Goal: Go to known website: Go to known website

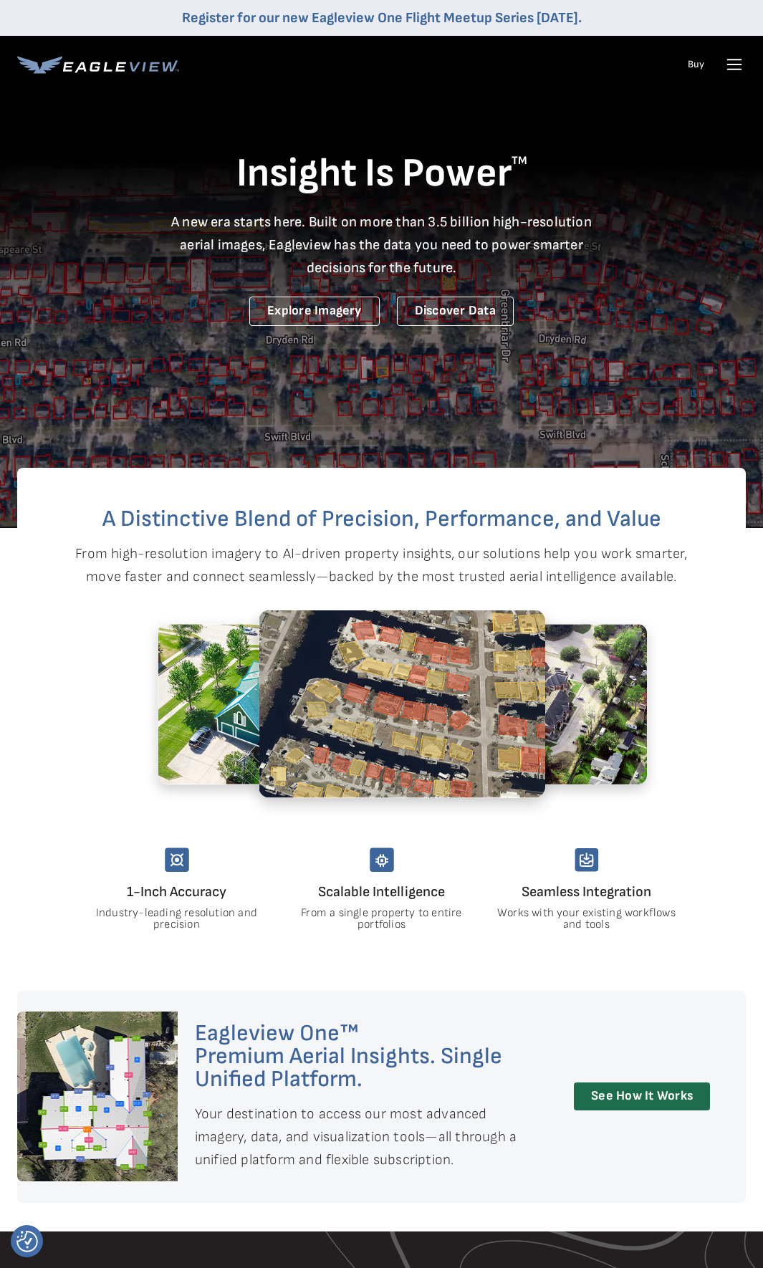
click at [729, 63] on icon at bounding box center [734, 64] width 23 height 23
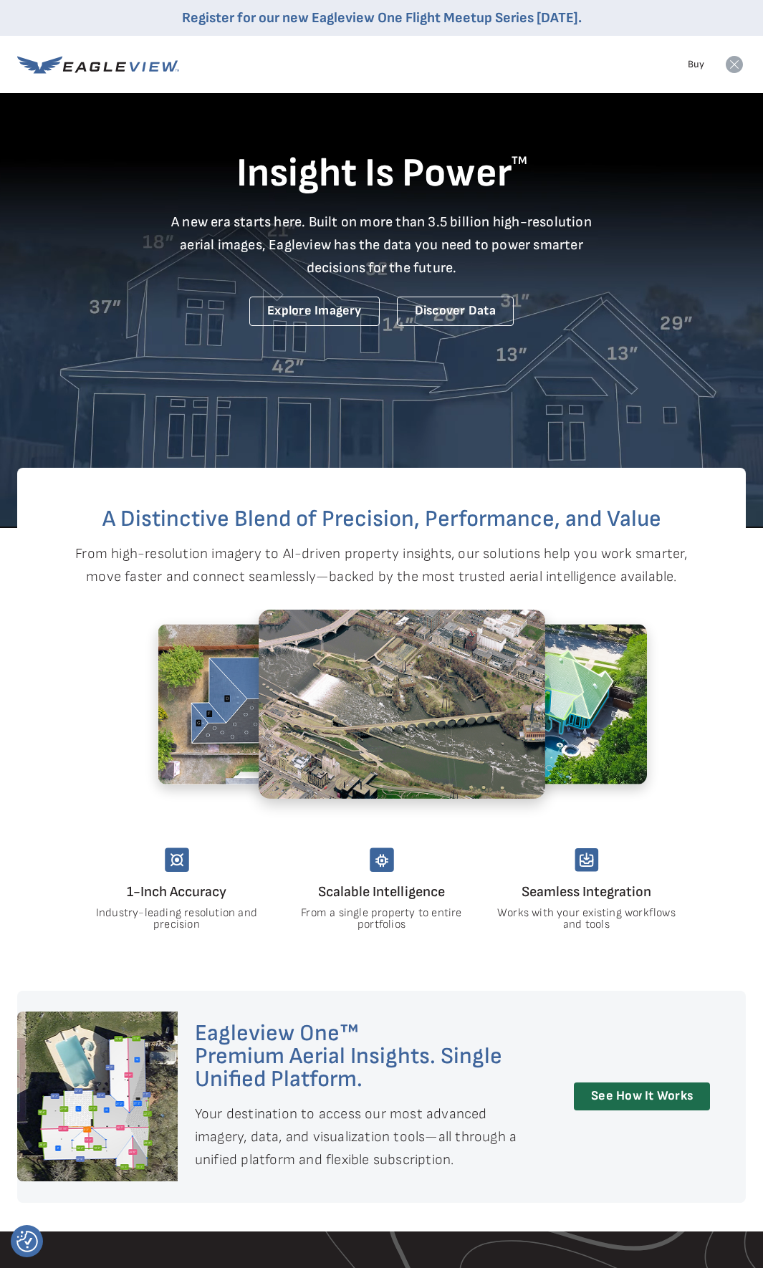
click at [738, 64] on icon at bounding box center [734, 64] width 17 height 17
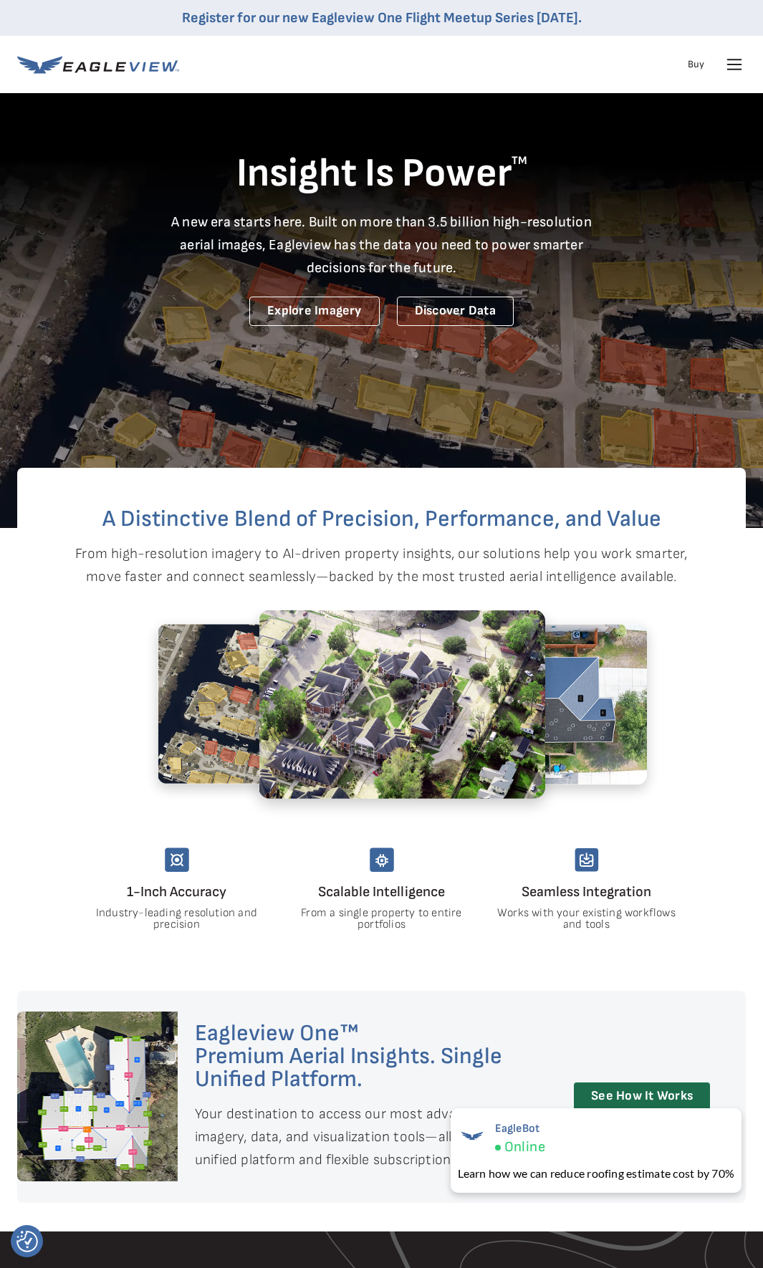
drag, startPoint x: 745, startPoint y: 59, endPoint x: 733, endPoint y: 62, distance: 12.5
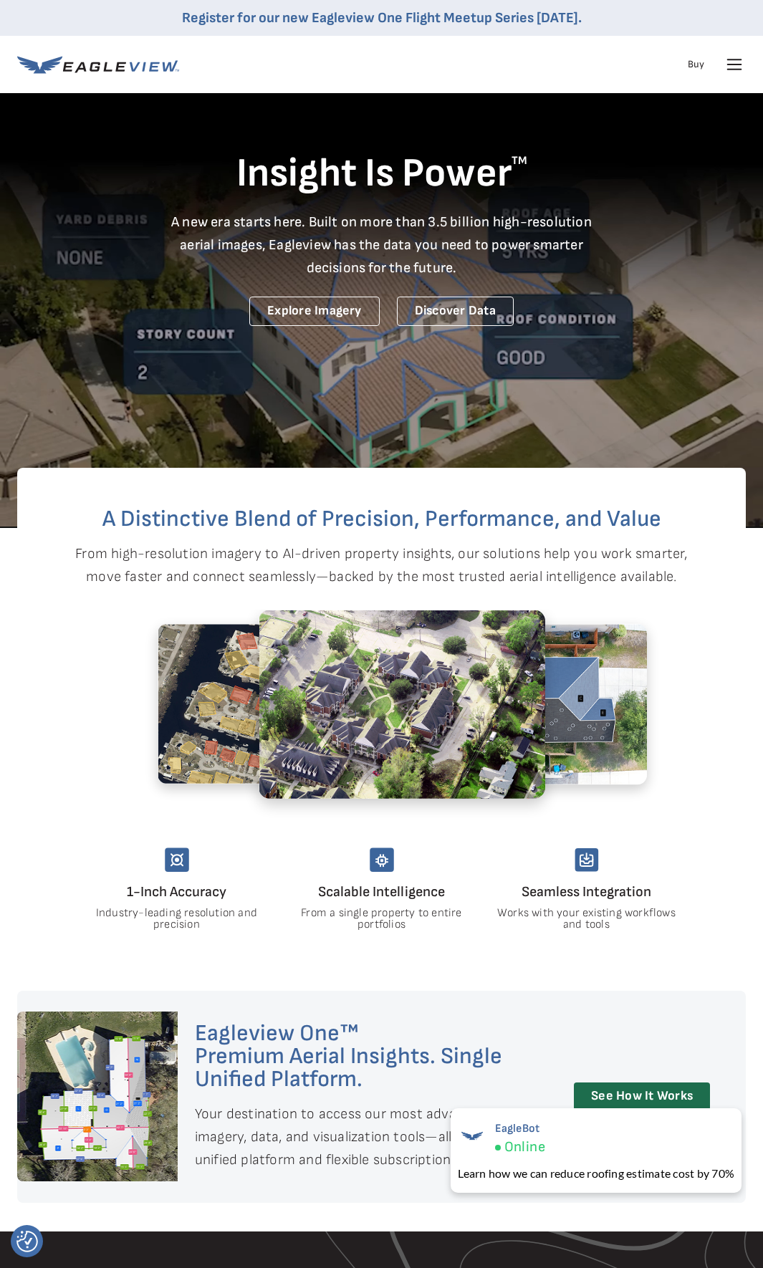
click at [744, 59] on icon at bounding box center [734, 64] width 23 height 23
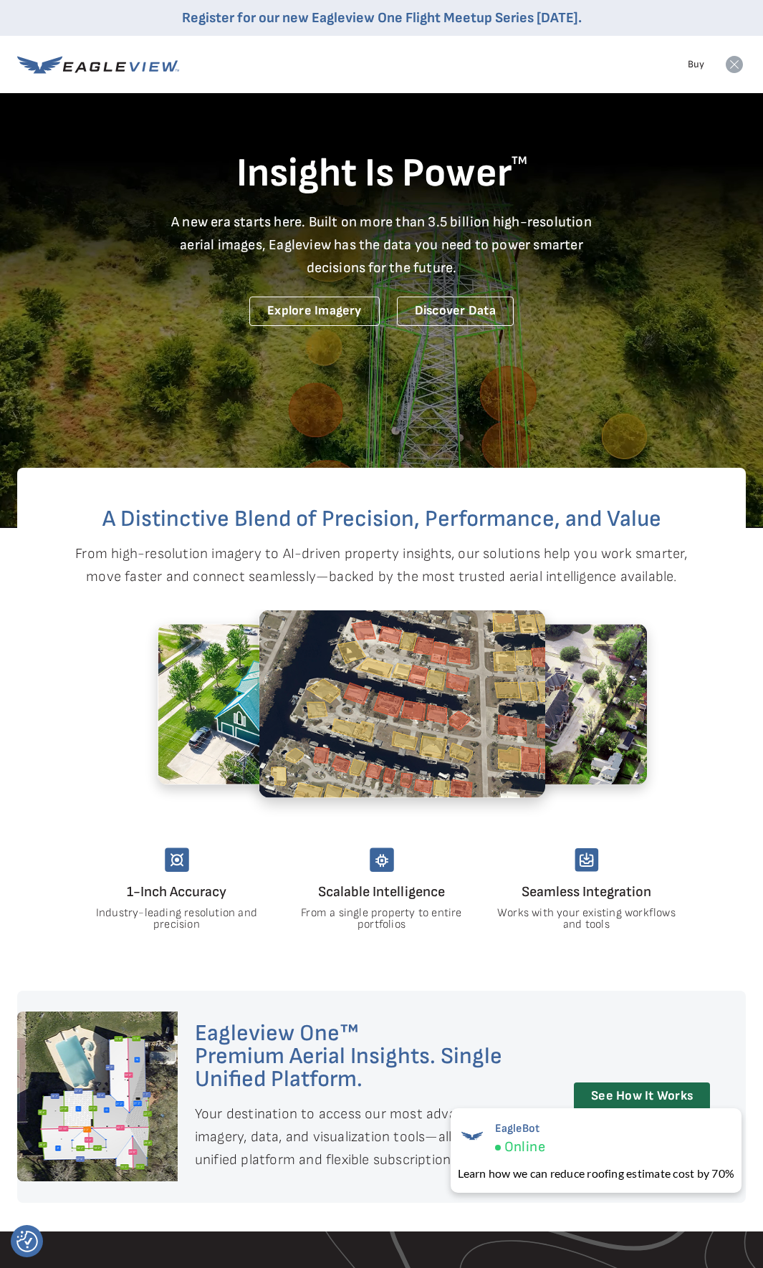
click at [738, 64] on icon at bounding box center [734, 64] width 17 height 17
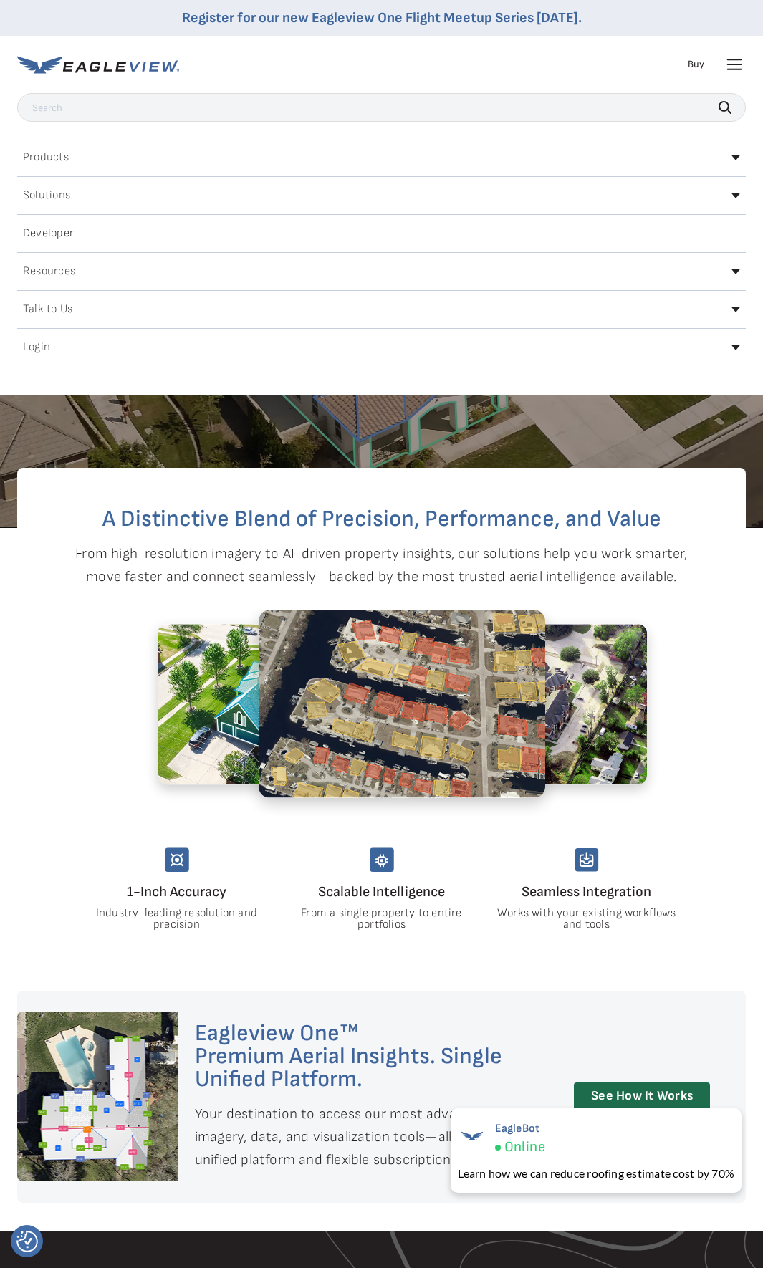
click at [734, 345] on icon at bounding box center [735, 348] width 9 height 6
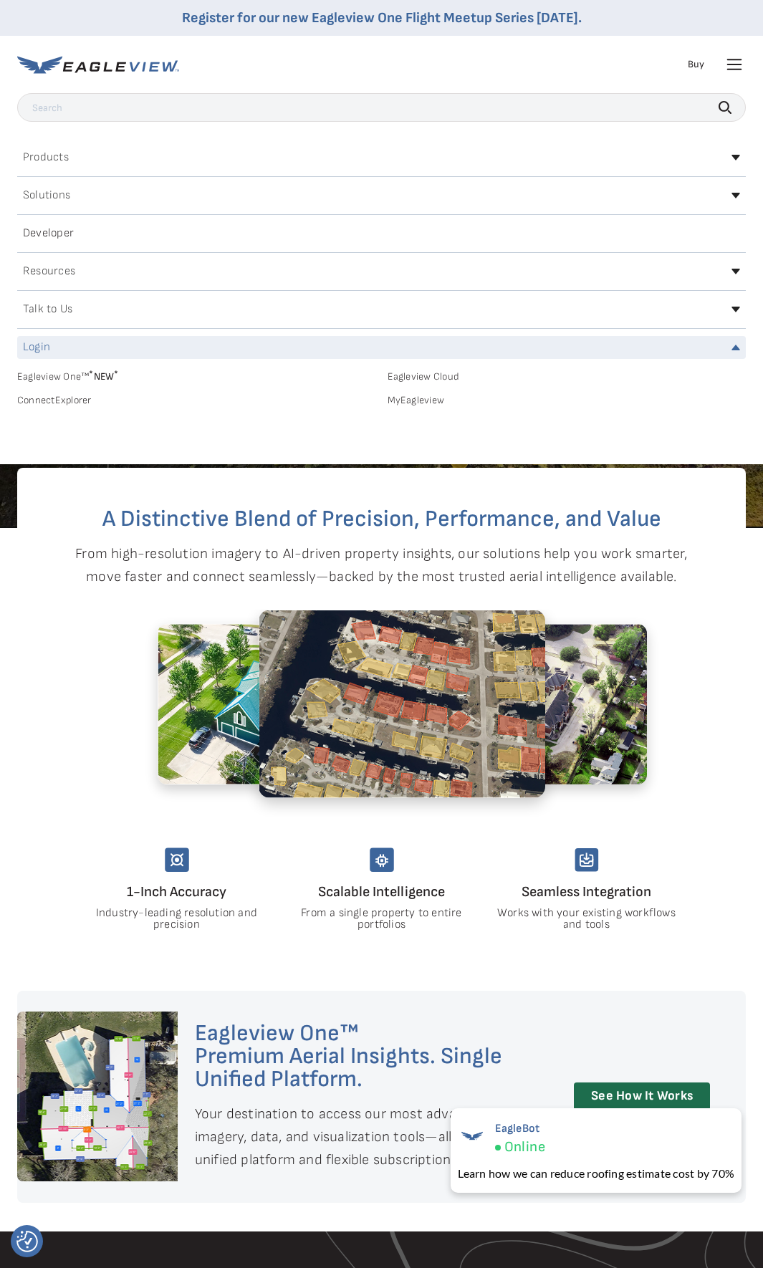
click at [429, 405] on link "MyEagleview" at bounding box center [567, 400] width 359 height 13
